Goal: Information Seeking & Learning: Learn about a topic

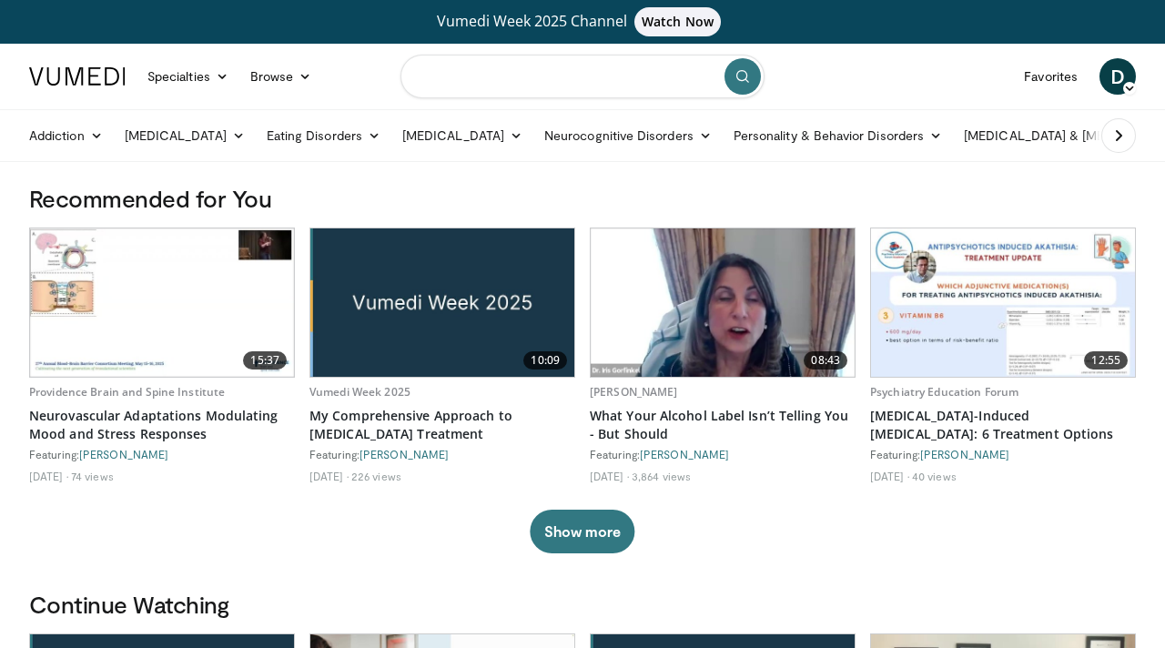
click at [622, 69] on input "Search topics, interventions" at bounding box center [582, 77] width 364 height 44
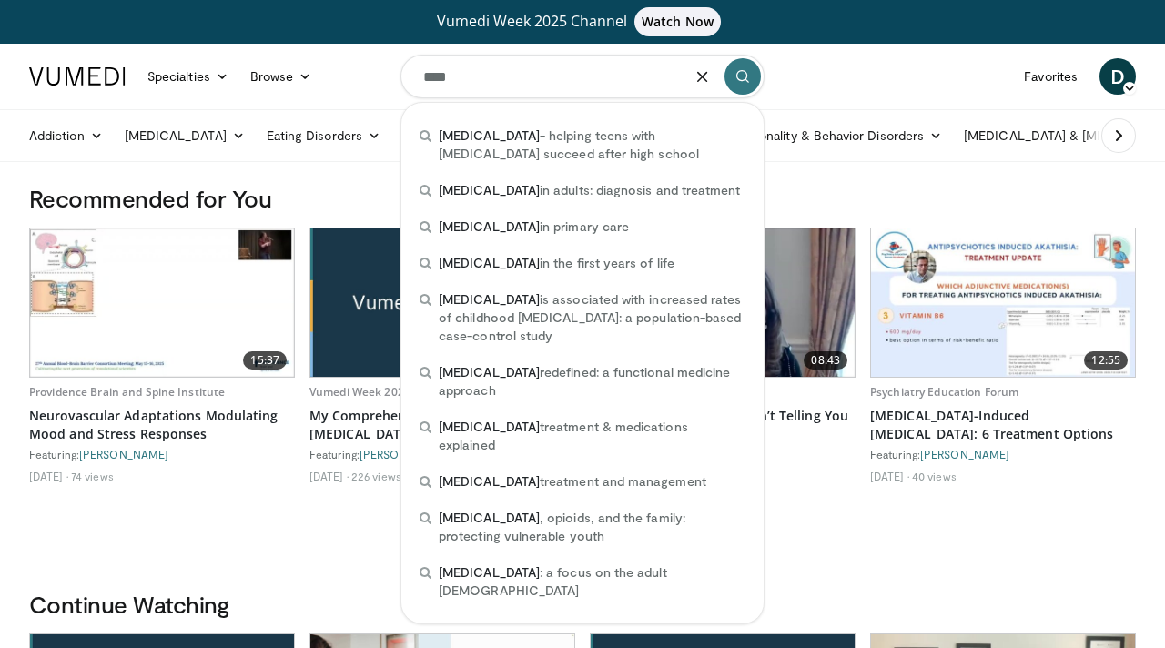
type input "****"
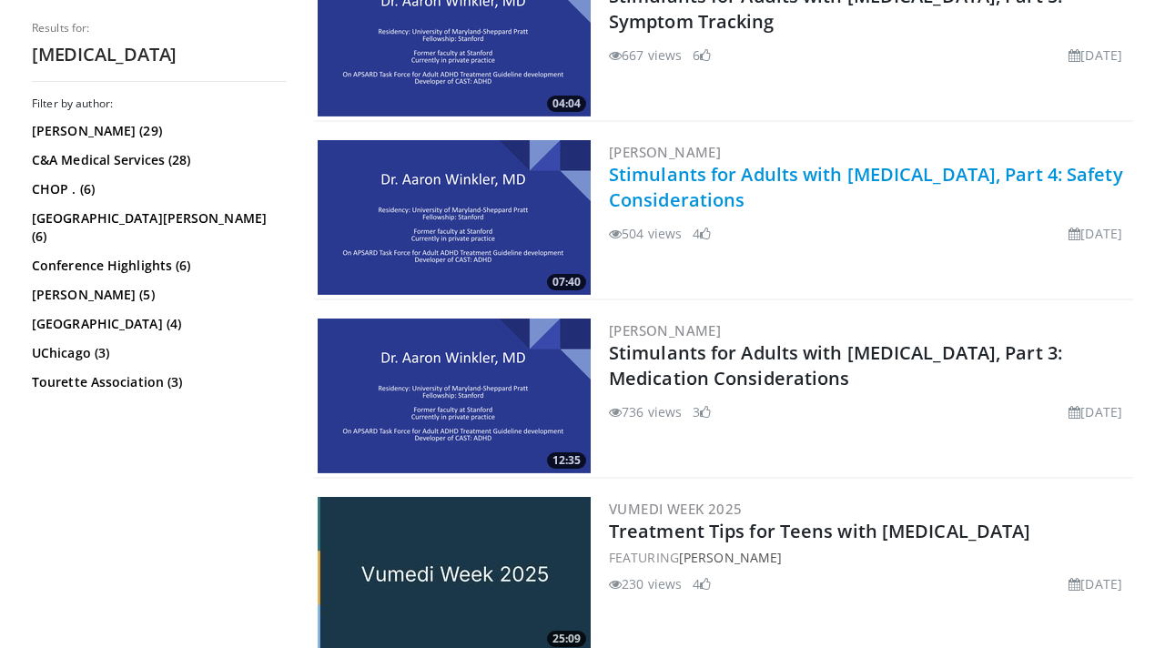
scroll to position [771, 0]
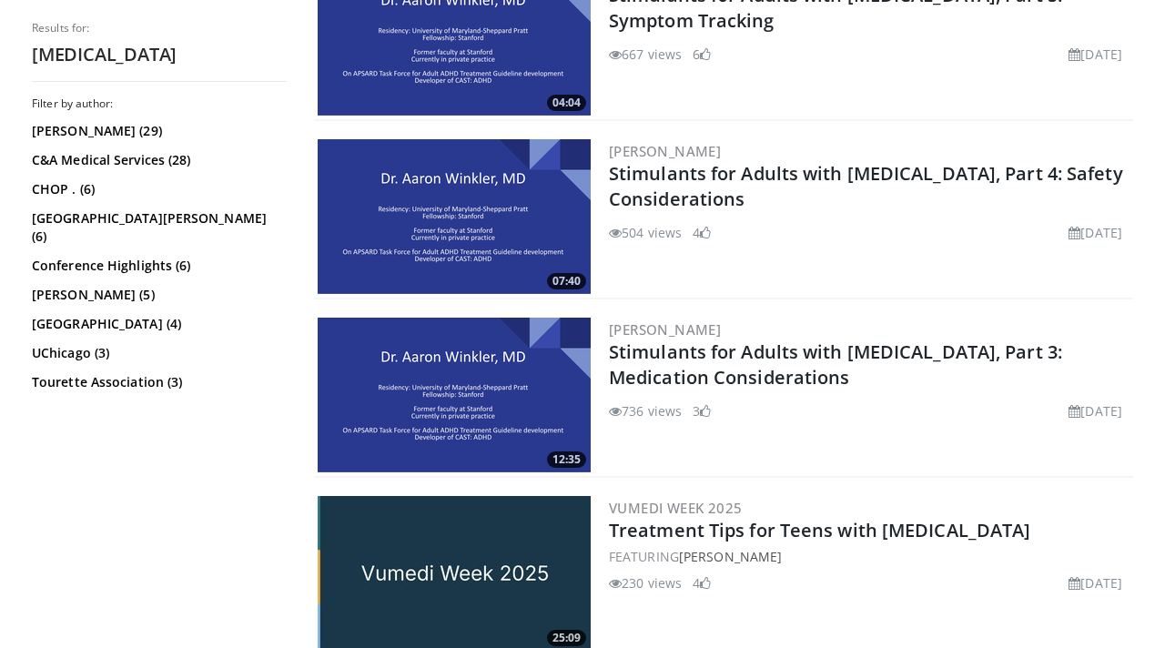
click at [521, 385] on img at bounding box center [454, 395] width 273 height 155
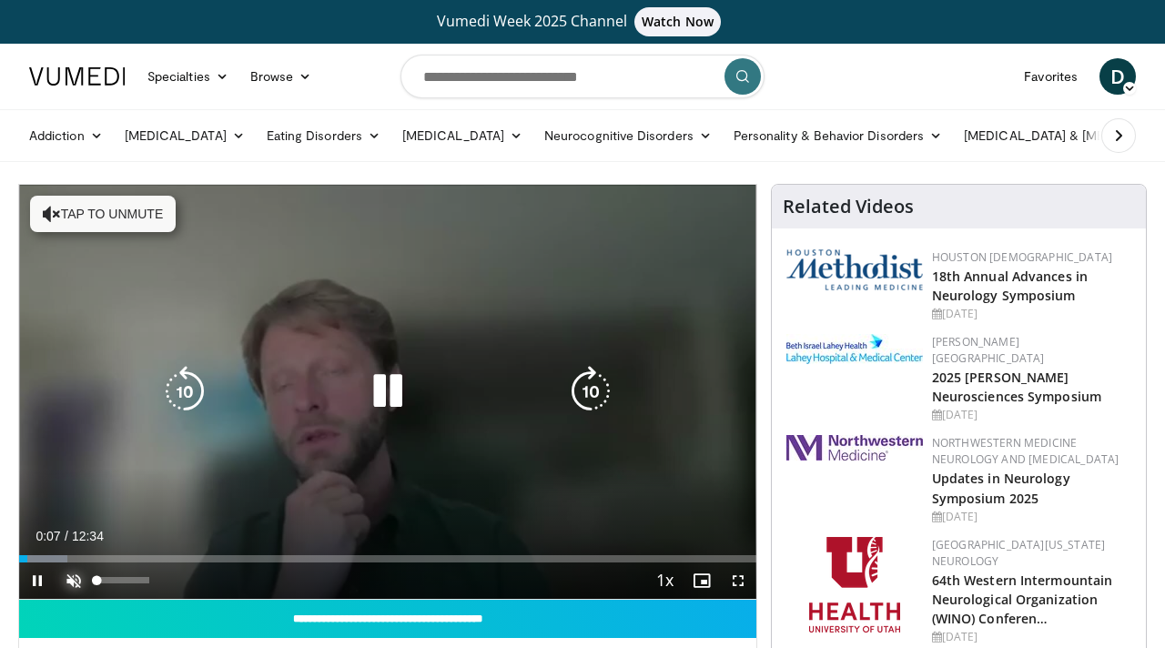
click at [68, 577] on span "Video Player" at bounding box center [74, 580] width 36 height 36
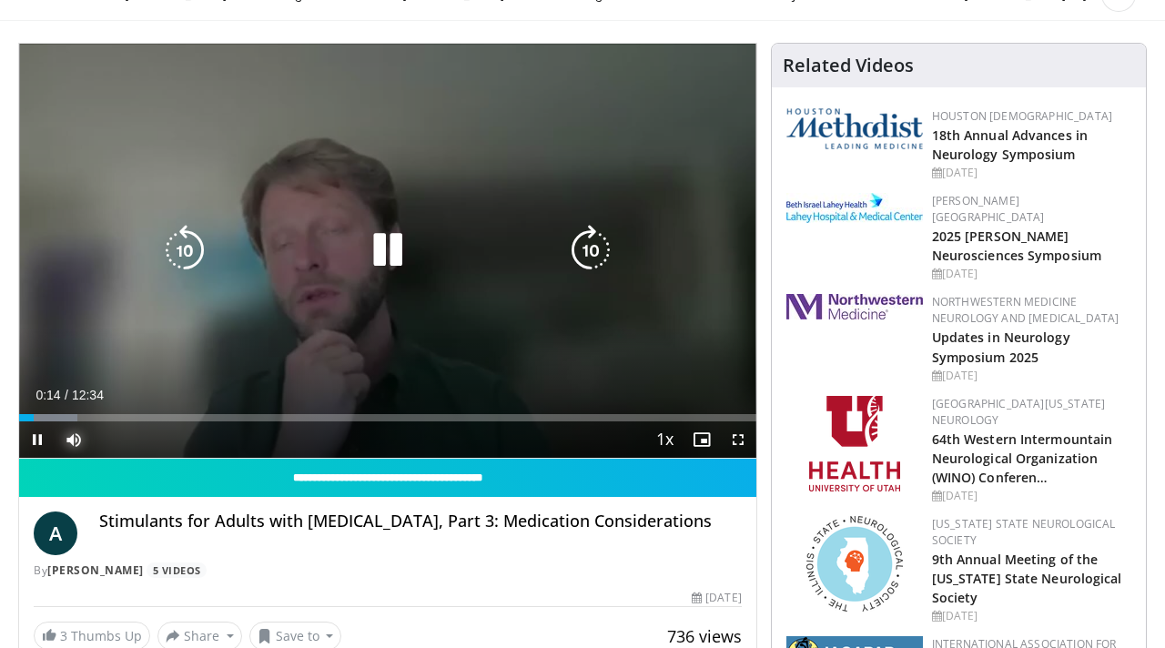
scroll to position [142, 0]
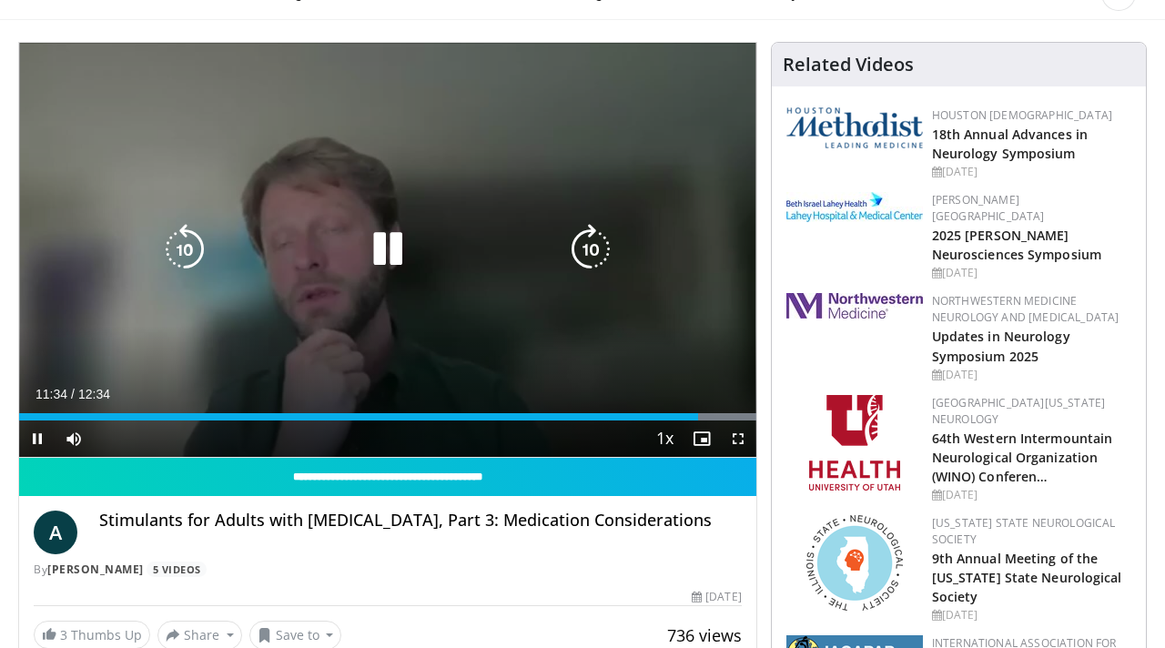
click at [400, 238] on icon "Video Player" at bounding box center [387, 249] width 51 height 51
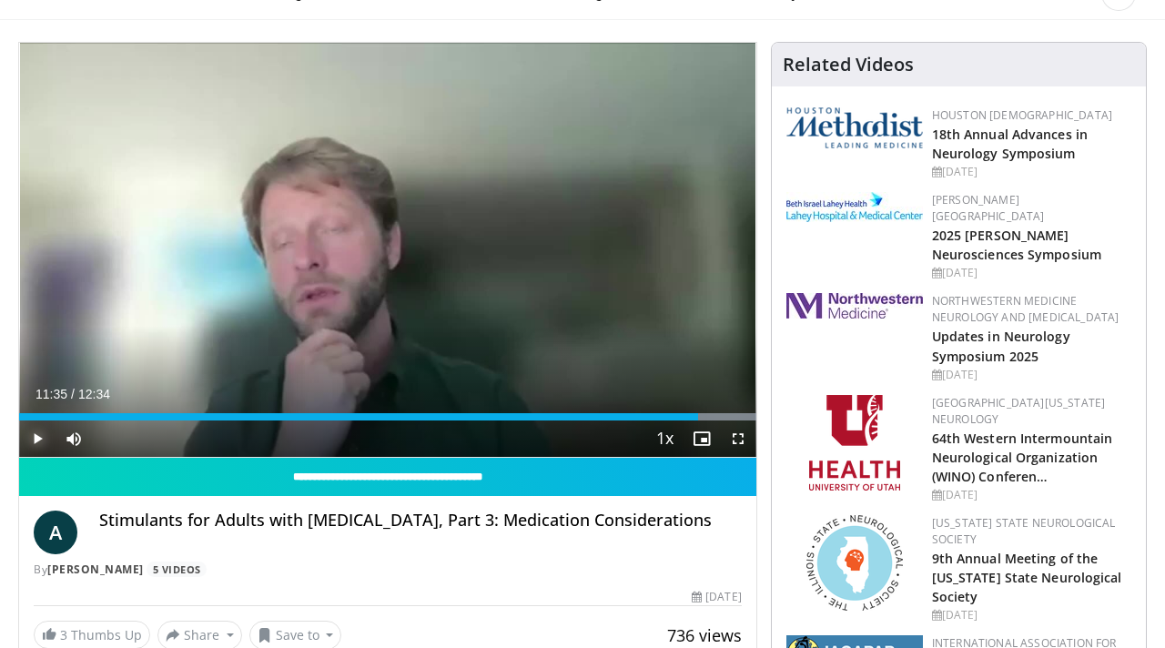
click at [32, 437] on span "Video Player" at bounding box center [37, 438] width 36 height 36
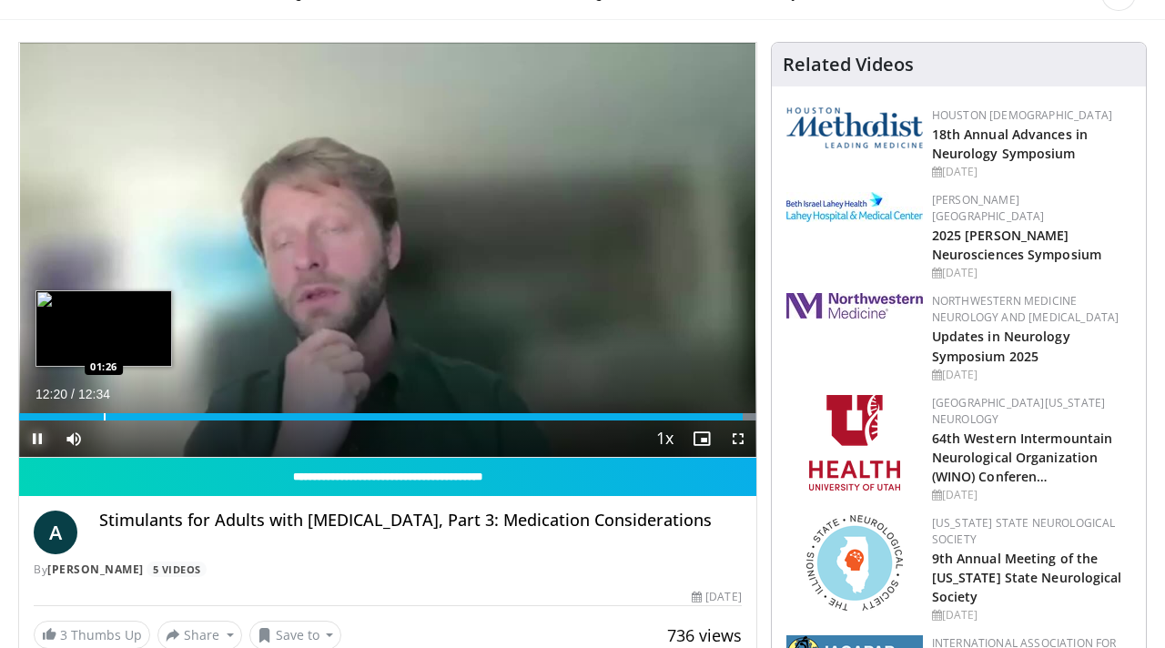
click at [104, 413] on div "Progress Bar" at bounding box center [105, 416] width 2 height 7
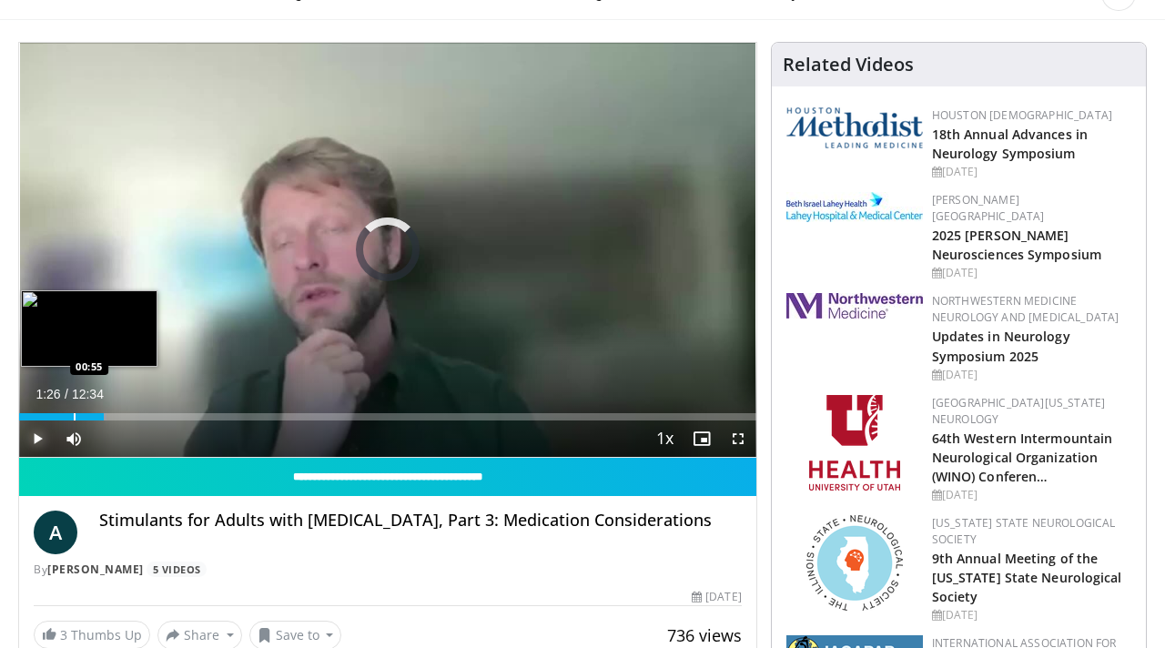
click at [74, 409] on div "Loaded : 11.83% 01:26 00:55" at bounding box center [387, 411] width 737 height 17
click at [38, 413] on div "Progress Bar" at bounding box center [39, 416] width 2 height 7
click at [27, 410] on div "Loaded : 10.51% 00:22 00:14" at bounding box center [387, 411] width 737 height 17
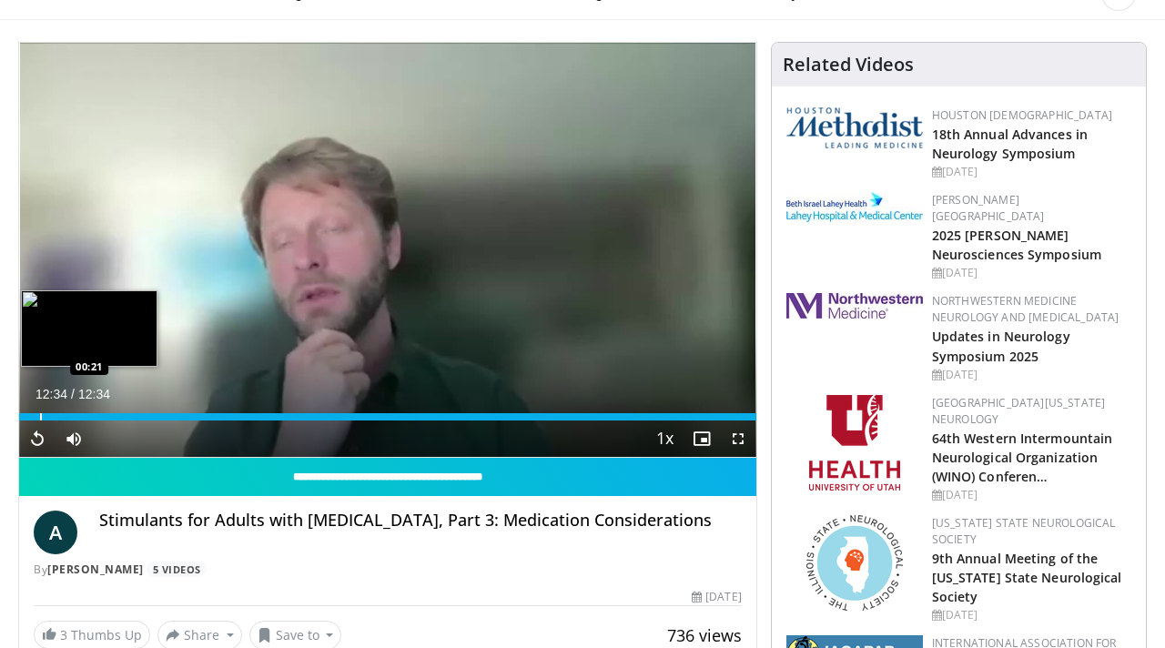
click at [40, 418] on div "Progress Bar" at bounding box center [41, 416] width 2 height 7
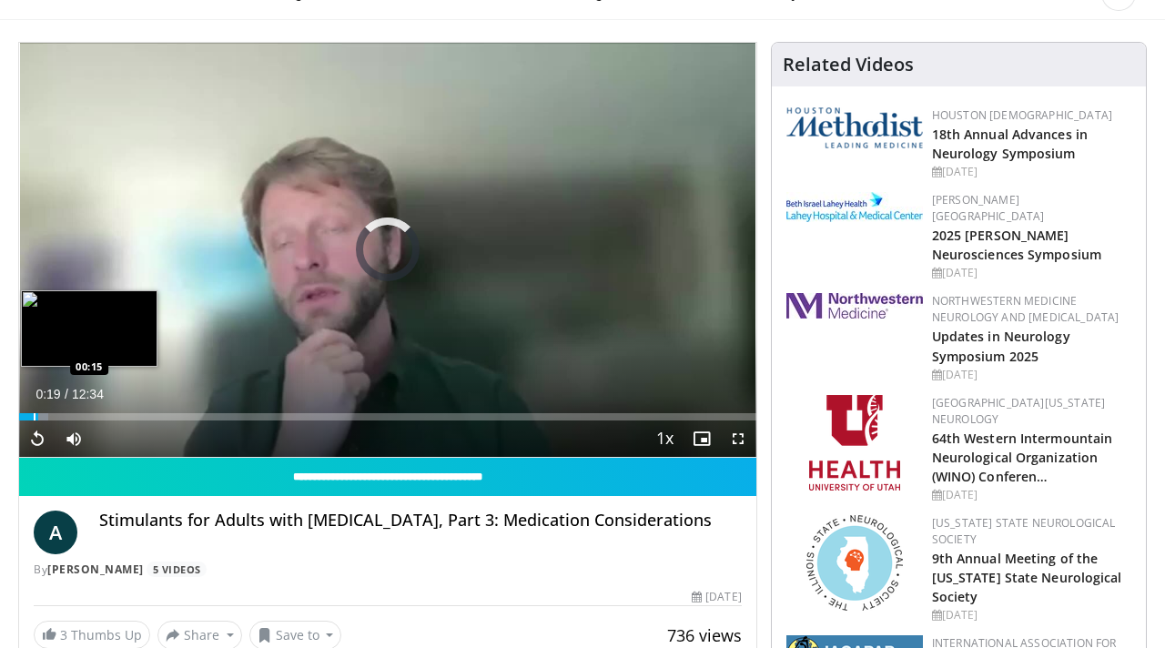
drag, startPoint x: 37, startPoint y: 417, endPoint x: 18, endPoint y: 418, distance: 19.1
click at [34, 418] on div "Progress Bar" at bounding box center [35, 416] width 2 height 7
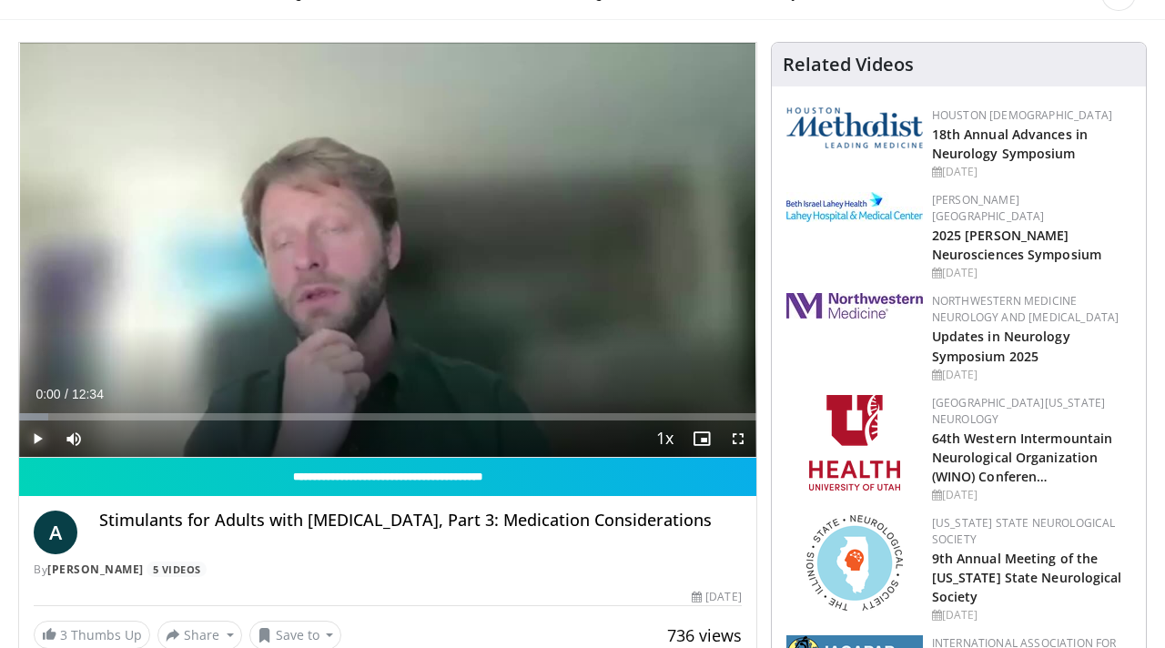
click at [32, 435] on span "Video Player" at bounding box center [37, 438] width 36 height 36
click at [35, 436] on span "Video Player" at bounding box center [37, 438] width 36 height 36
